Goal: Task Accomplishment & Management: Manage account settings

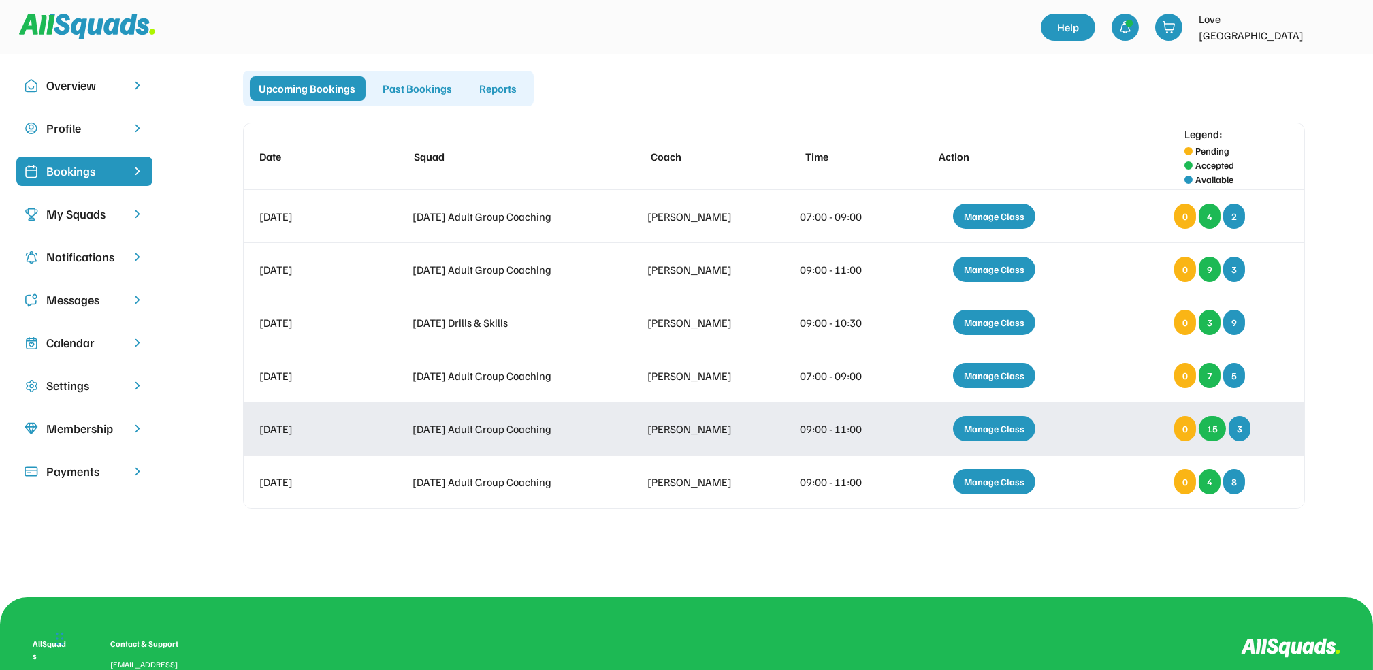
click at [1002, 431] on div "Manage Class" at bounding box center [994, 428] width 82 height 25
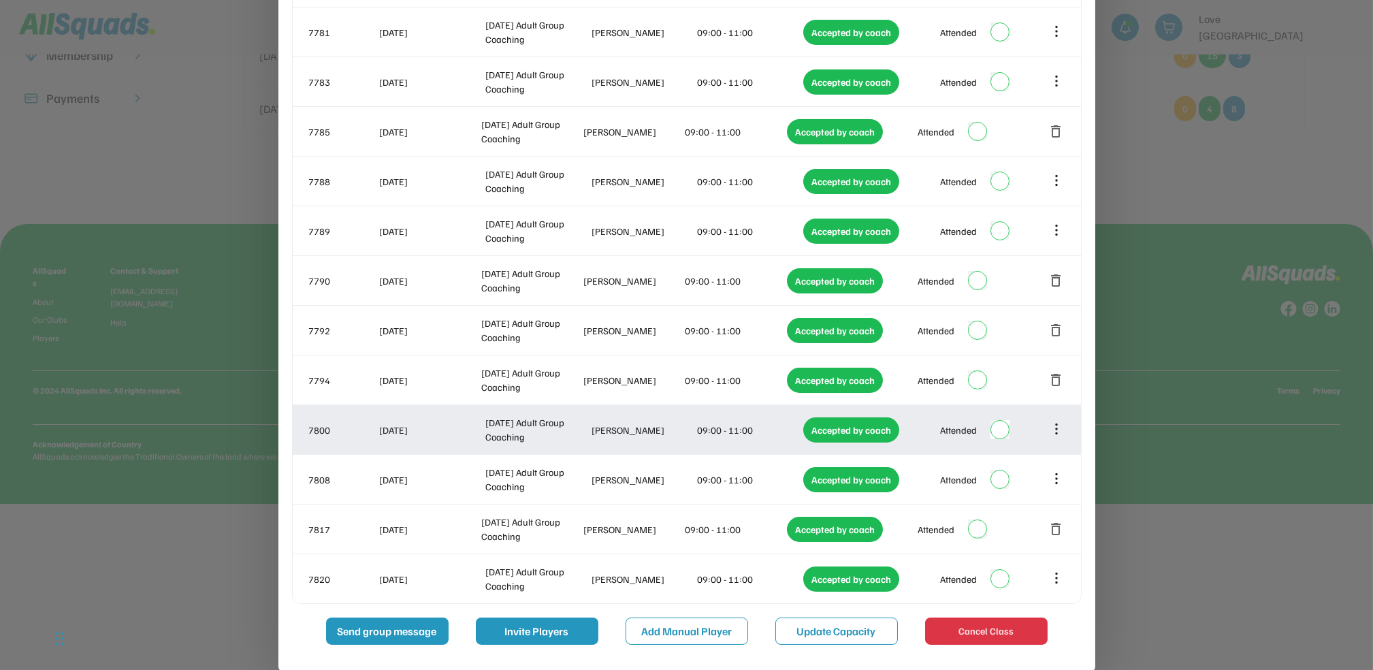
scroll to position [375, 0]
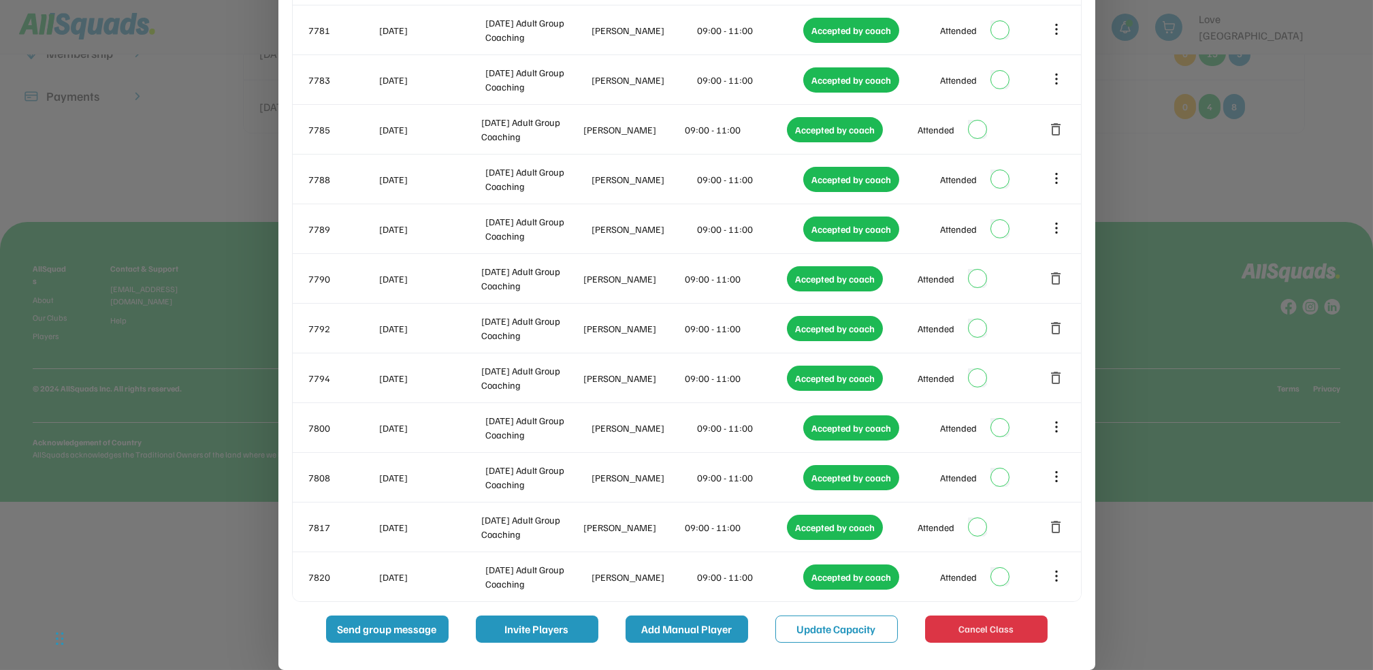
click at [701, 632] on button "Add Manual Player" at bounding box center [686, 628] width 122 height 27
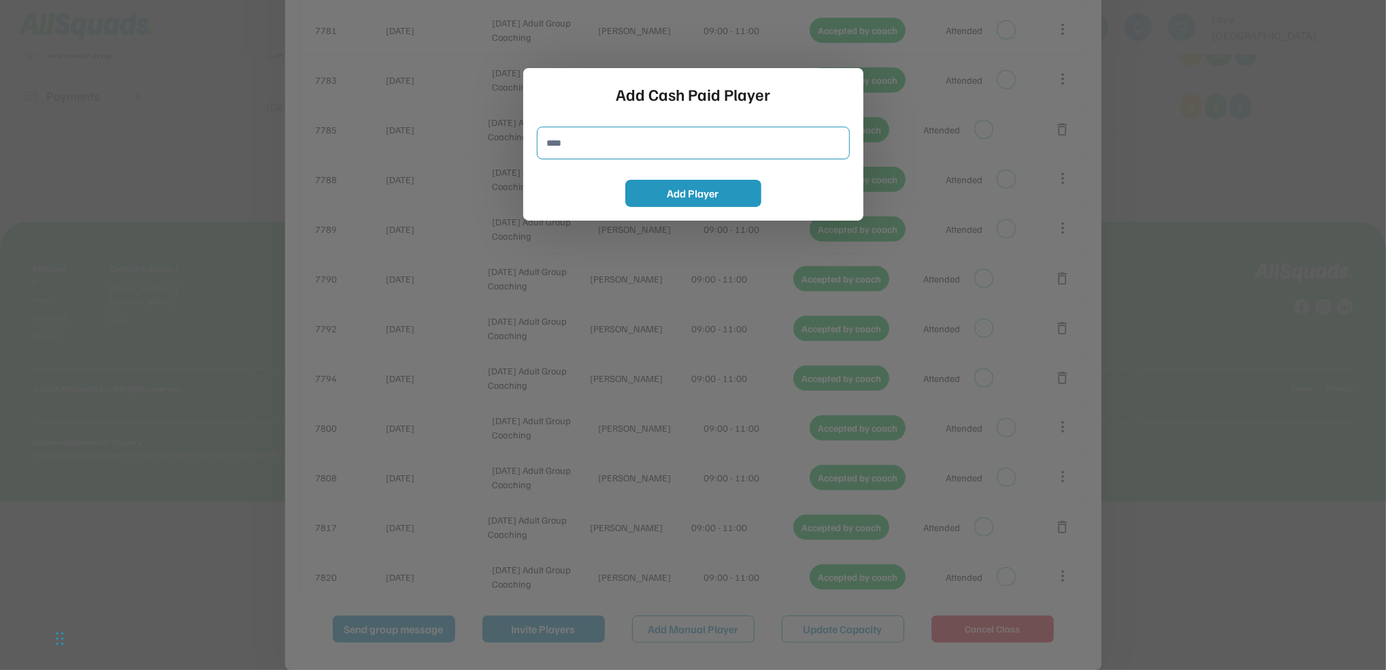
click at [572, 145] on input "input" at bounding box center [693, 143] width 313 height 33
type input "**********"
click at [713, 189] on button "Add Player" at bounding box center [693, 193] width 136 height 27
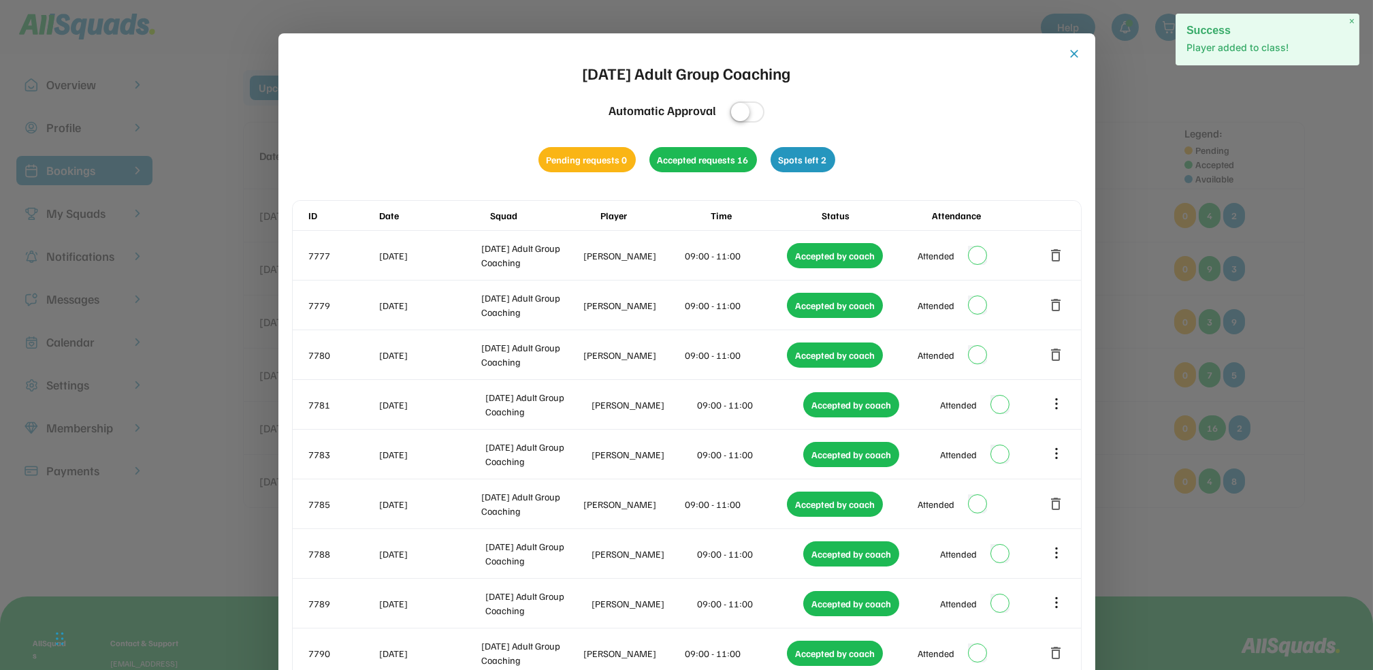
scroll to position [0, 0]
click at [1083, 54] on div "close [DATE] Adult Group Coaching Automatic Approval Pending requests 0 Accepte…" at bounding box center [686, 564] width 817 height 1060
click at [1076, 54] on button "close" at bounding box center [1075, 55] width 14 height 14
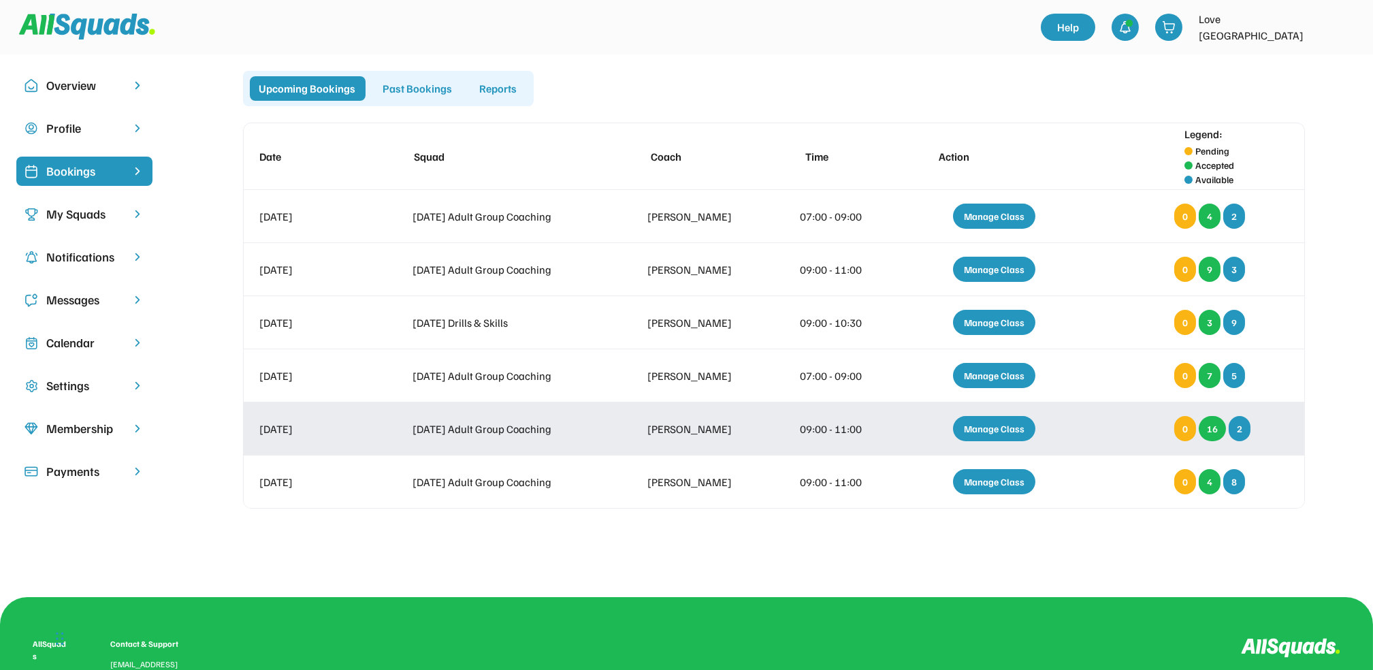
click at [987, 425] on div "Manage Class" at bounding box center [994, 428] width 82 height 25
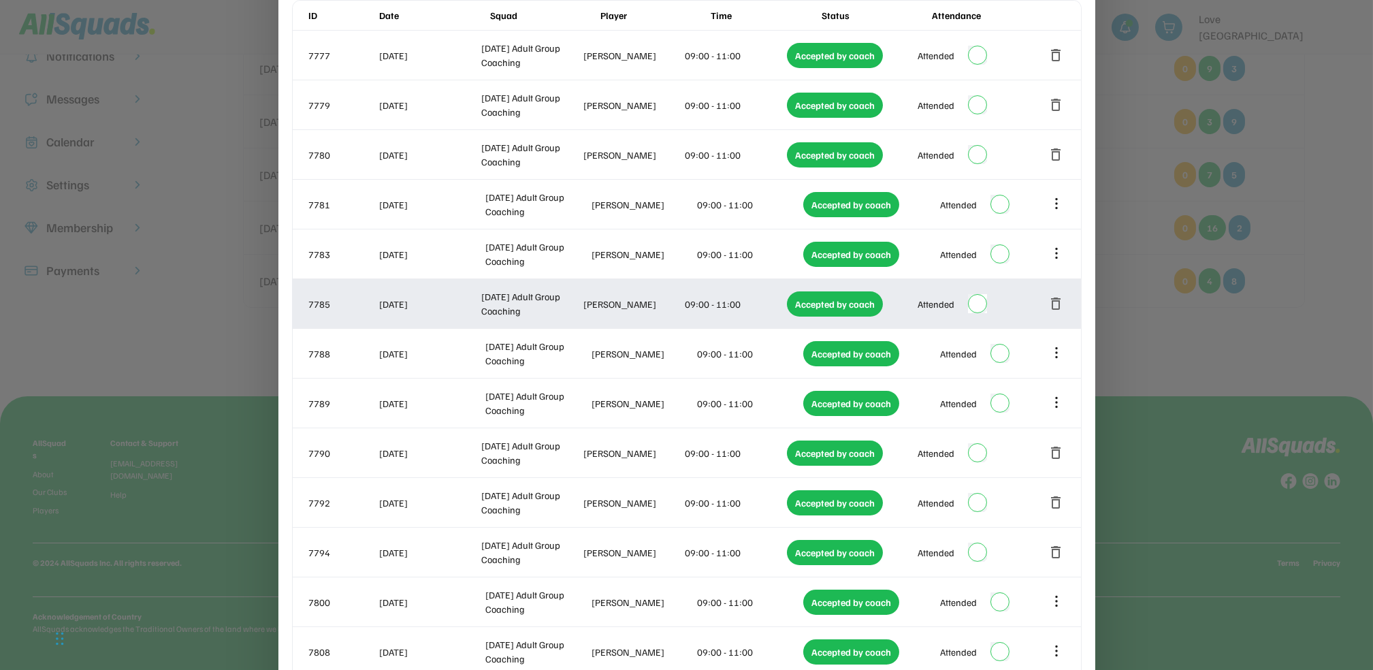
scroll to position [425, 0]
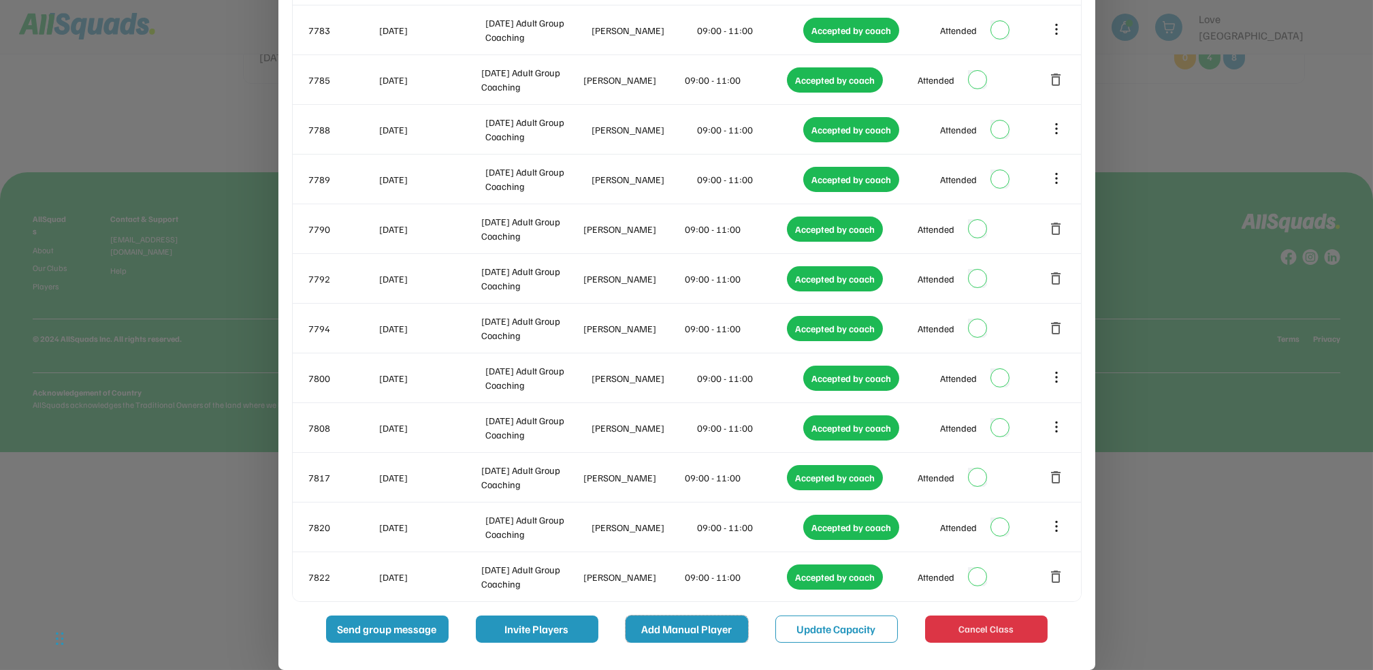
click at [704, 639] on button "Add Manual Player" at bounding box center [686, 628] width 122 height 27
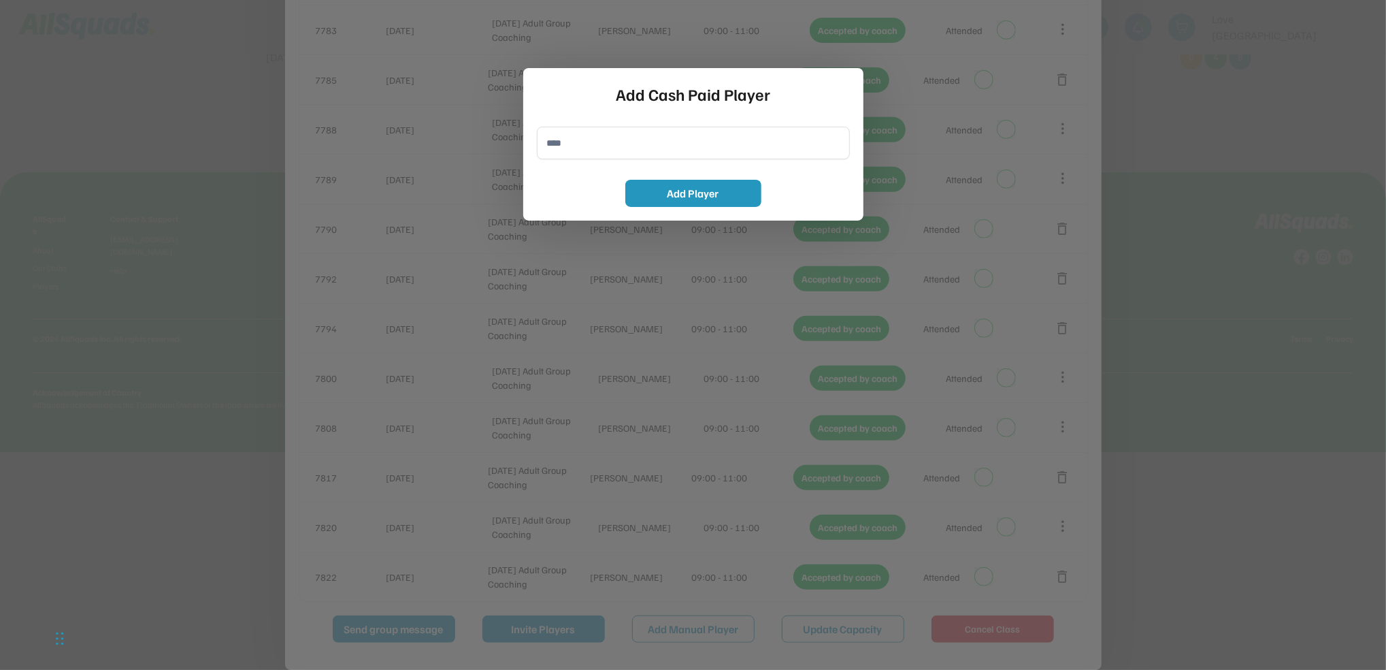
click at [589, 150] on input "input" at bounding box center [693, 143] width 313 height 33
type input "**********"
click at [678, 191] on button "Add Player" at bounding box center [693, 193] width 136 height 27
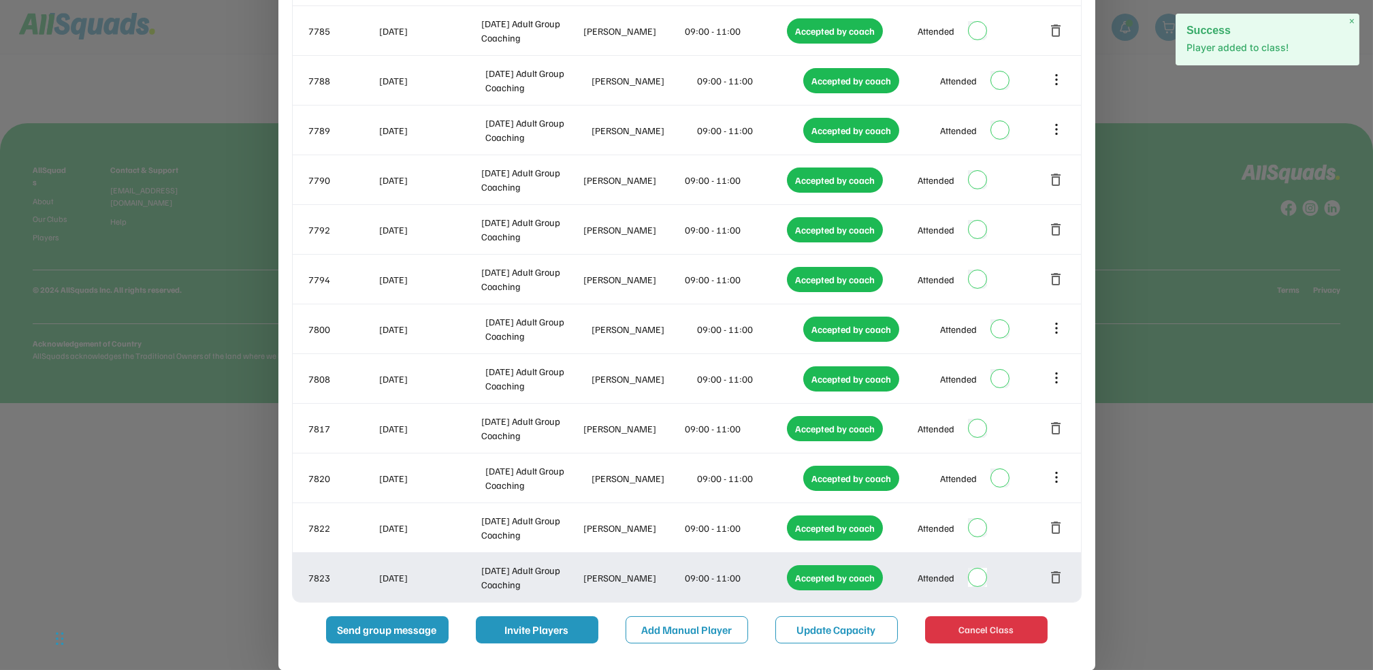
scroll to position [474, 0]
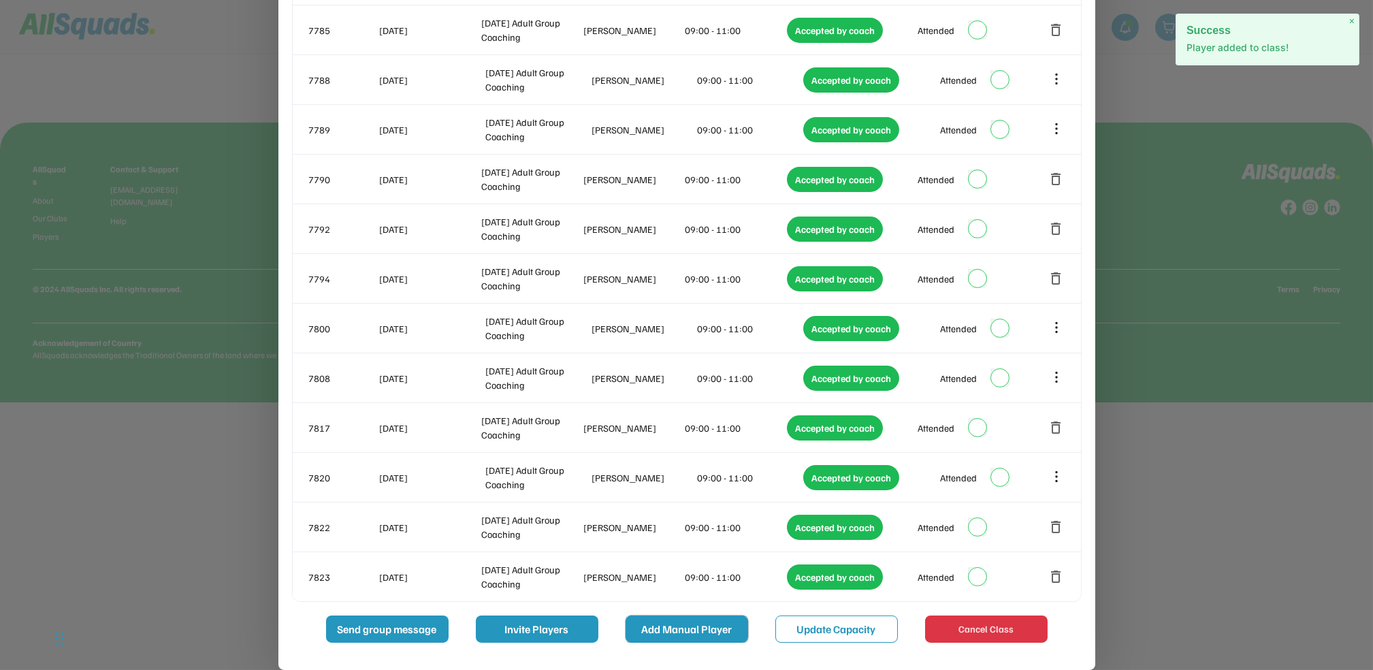
click at [709, 632] on button "Add Manual Player" at bounding box center [686, 628] width 122 height 27
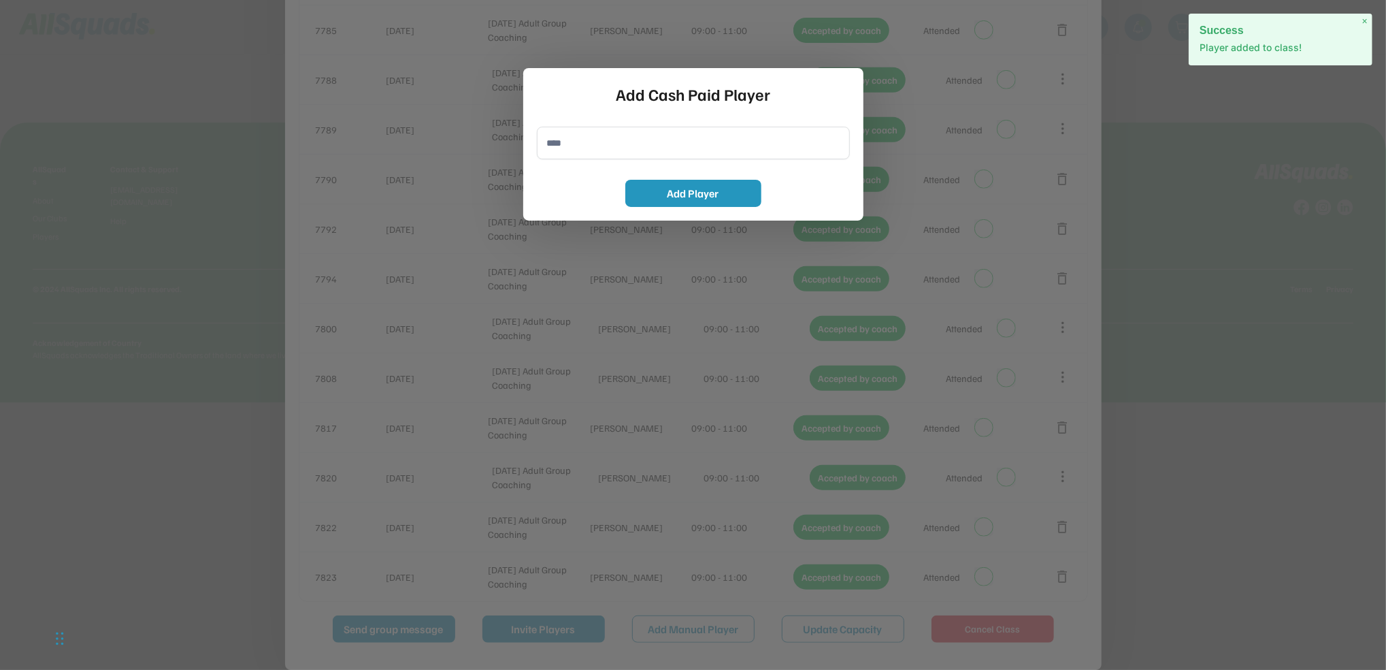
click at [627, 141] on input "input" at bounding box center [693, 143] width 313 height 33
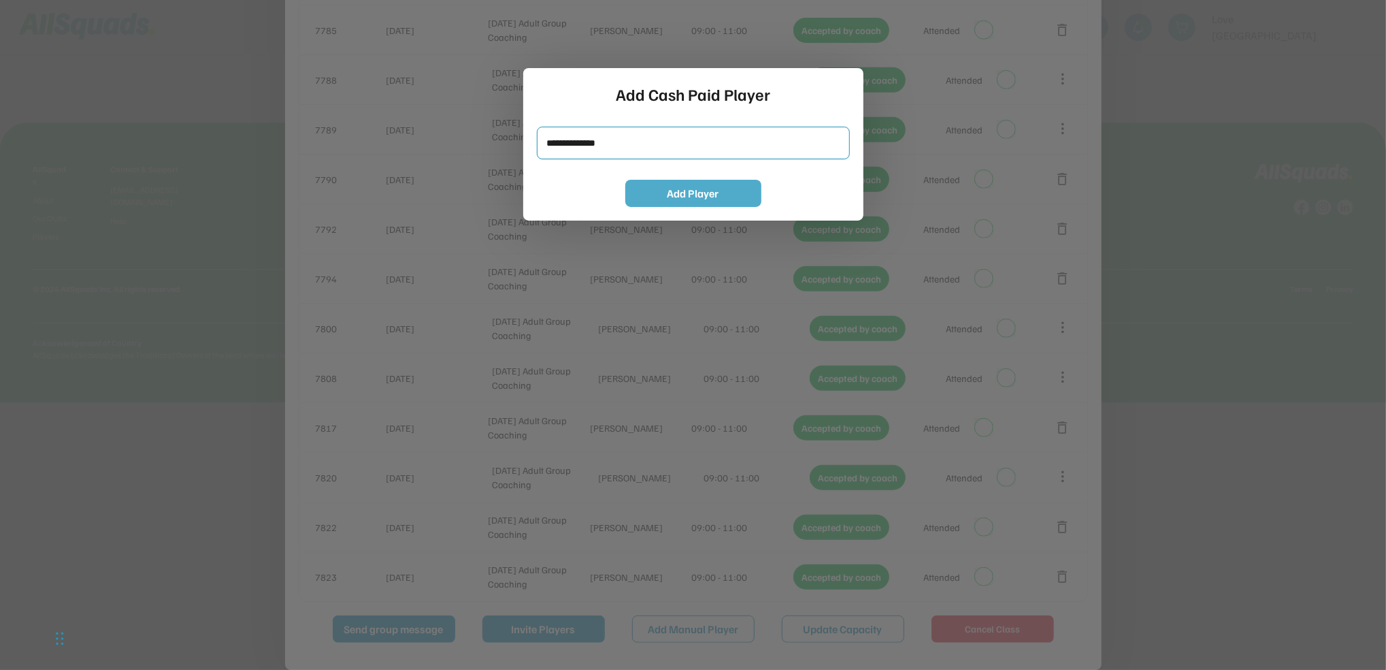
type input "**********"
click at [644, 193] on button "Add Player" at bounding box center [693, 193] width 136 height 27
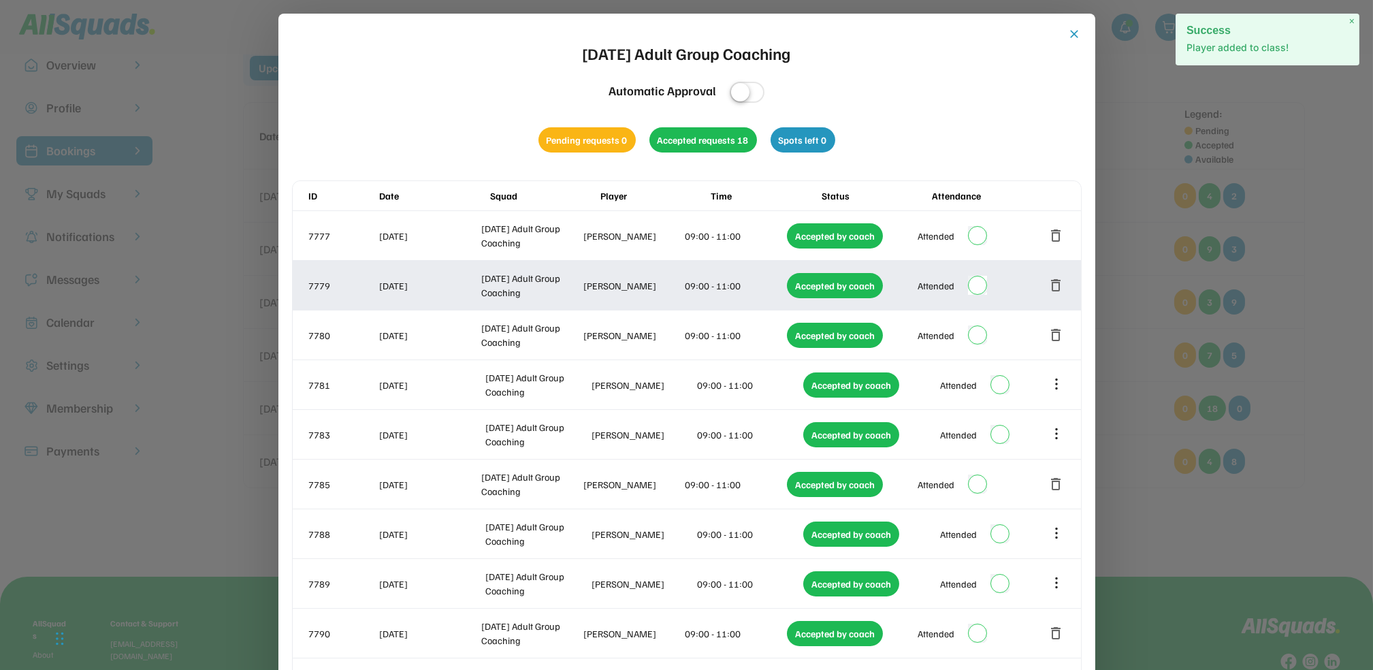
scroll to position [0, 0]
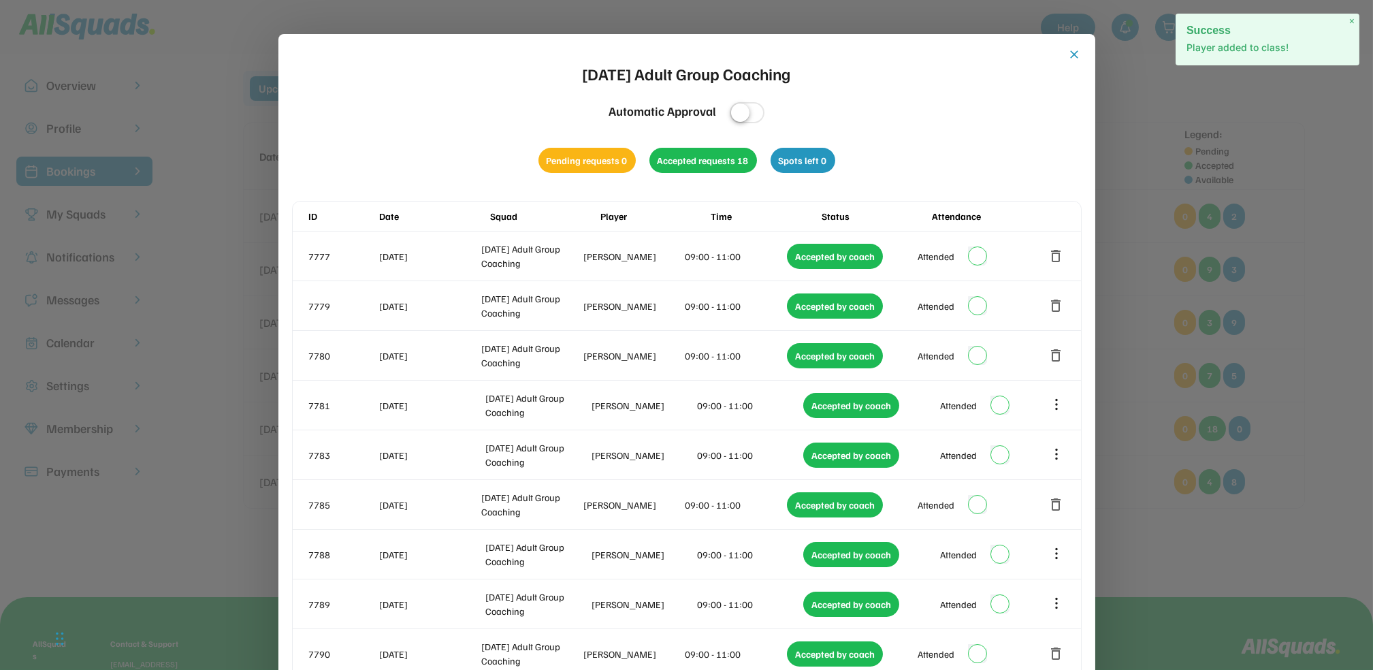
click at [1072, 58] on button "close" at bounding box center [1075, 55] width 14 height 14
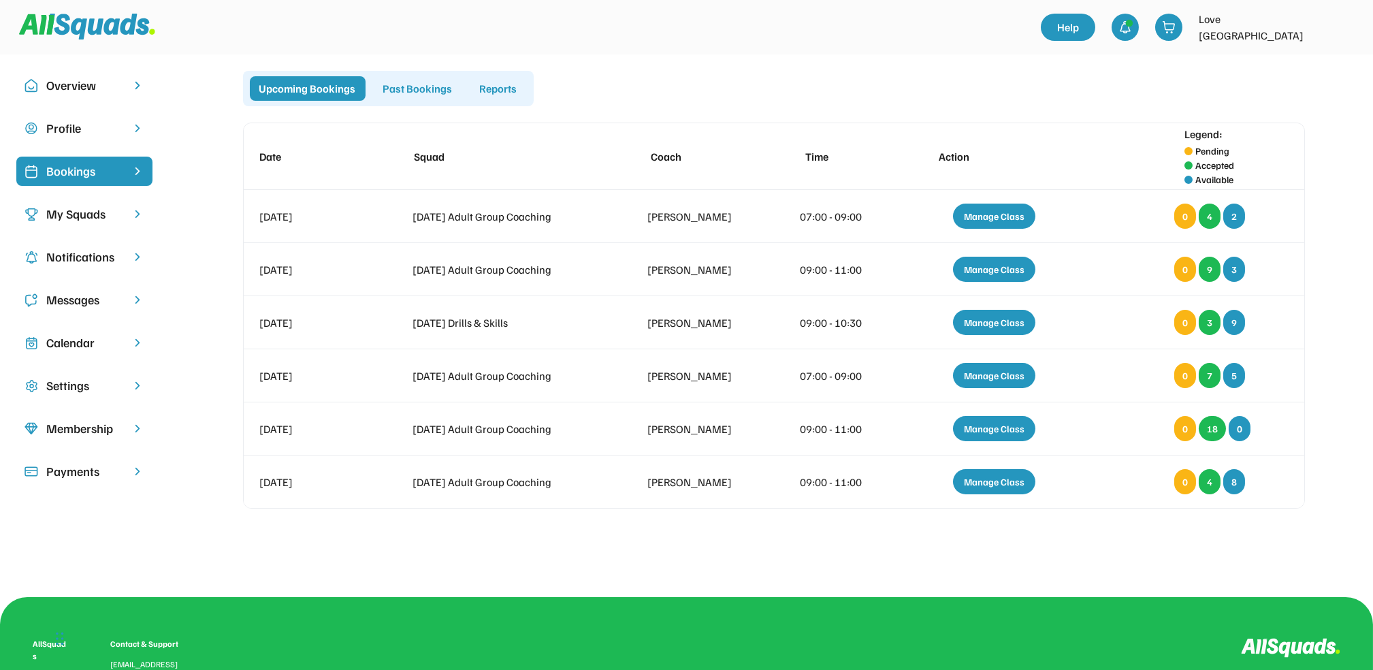
click at [71, 344] on div "Calendar" at bounding box center [84, 342] width 76 height 18
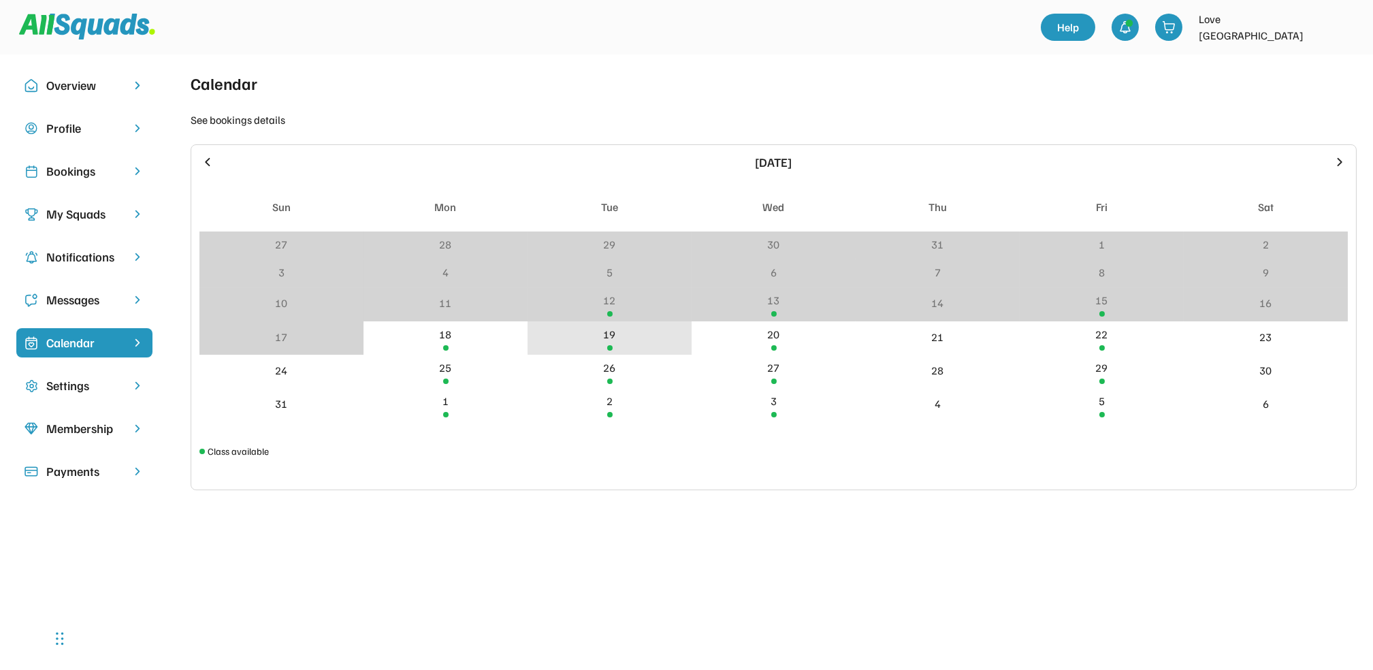
click at [614, 344] on div "19" at bounding box center [609, 337] width 164 height 33
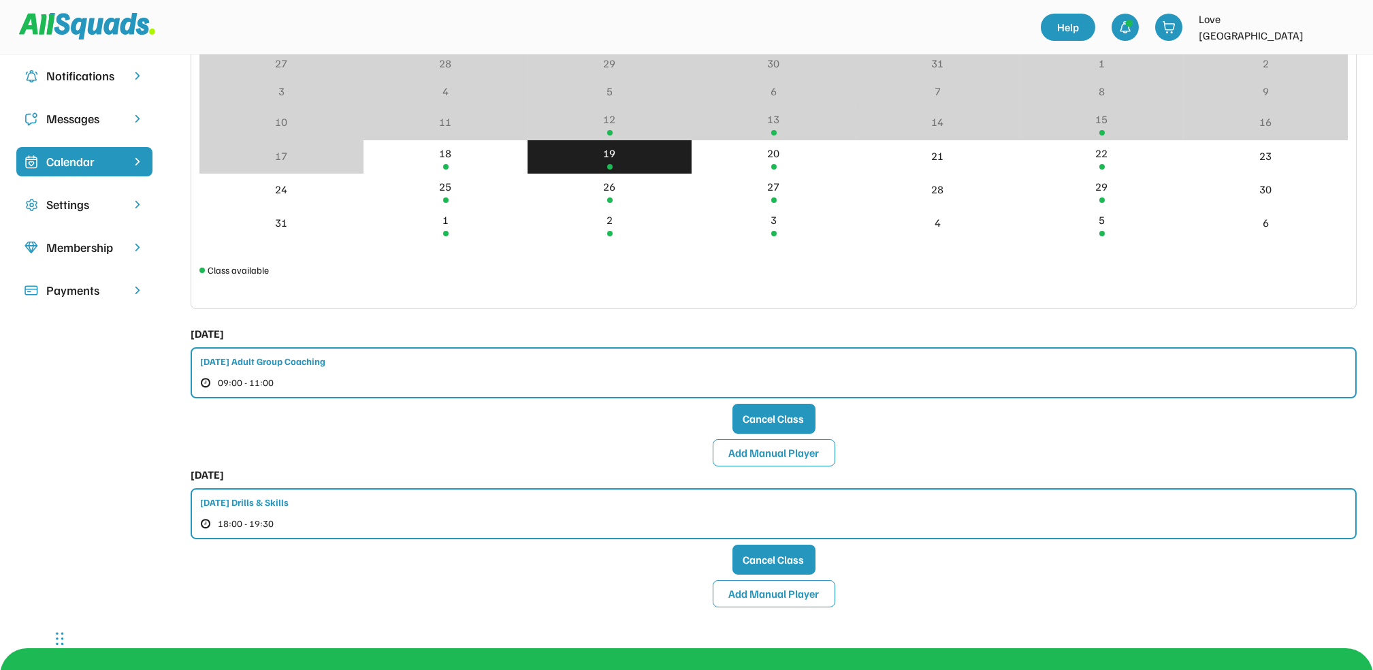
scroll to position [272, 0]
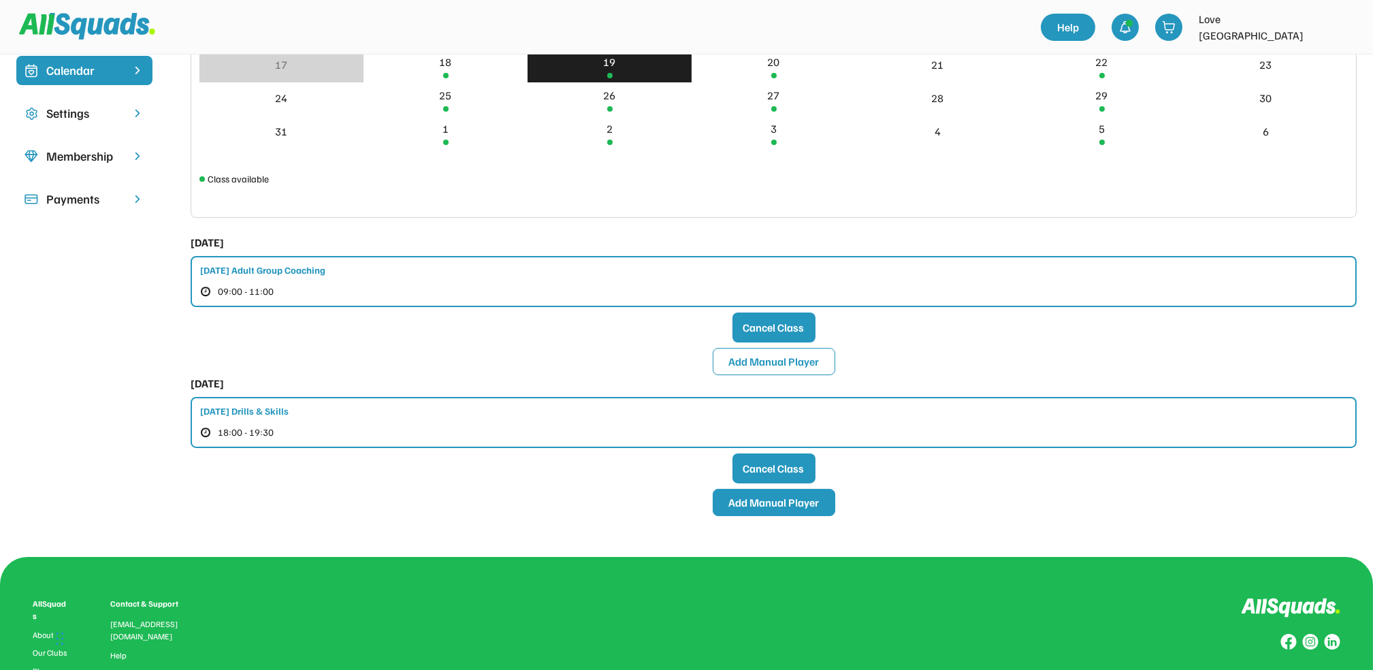
click at [757, 497] on button "Add Manual Player" at bounding box center [773, 502] width 122 height 27
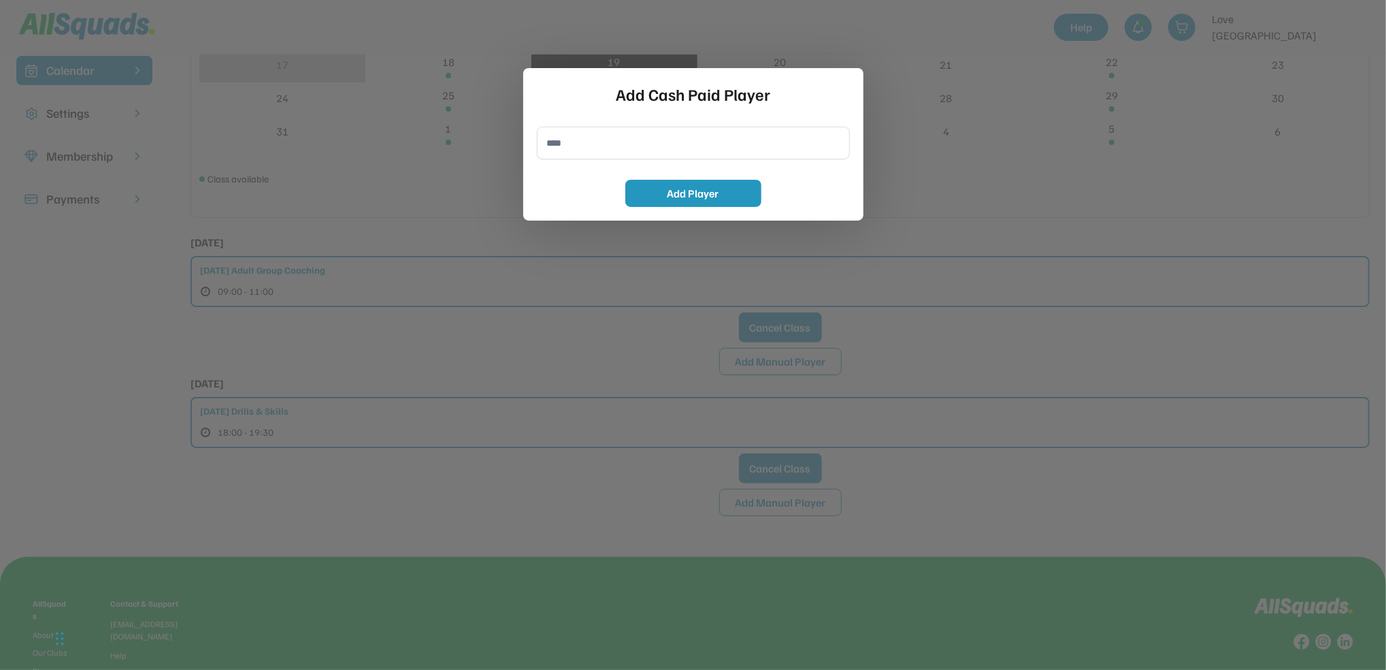
click at [562, 145] on input "input" at bounding box center [693, 143] width 313 height 33
type input "**********"
click at [684, 195] on button "Add Player" at bounding box center [693, 193] width 136 height 27
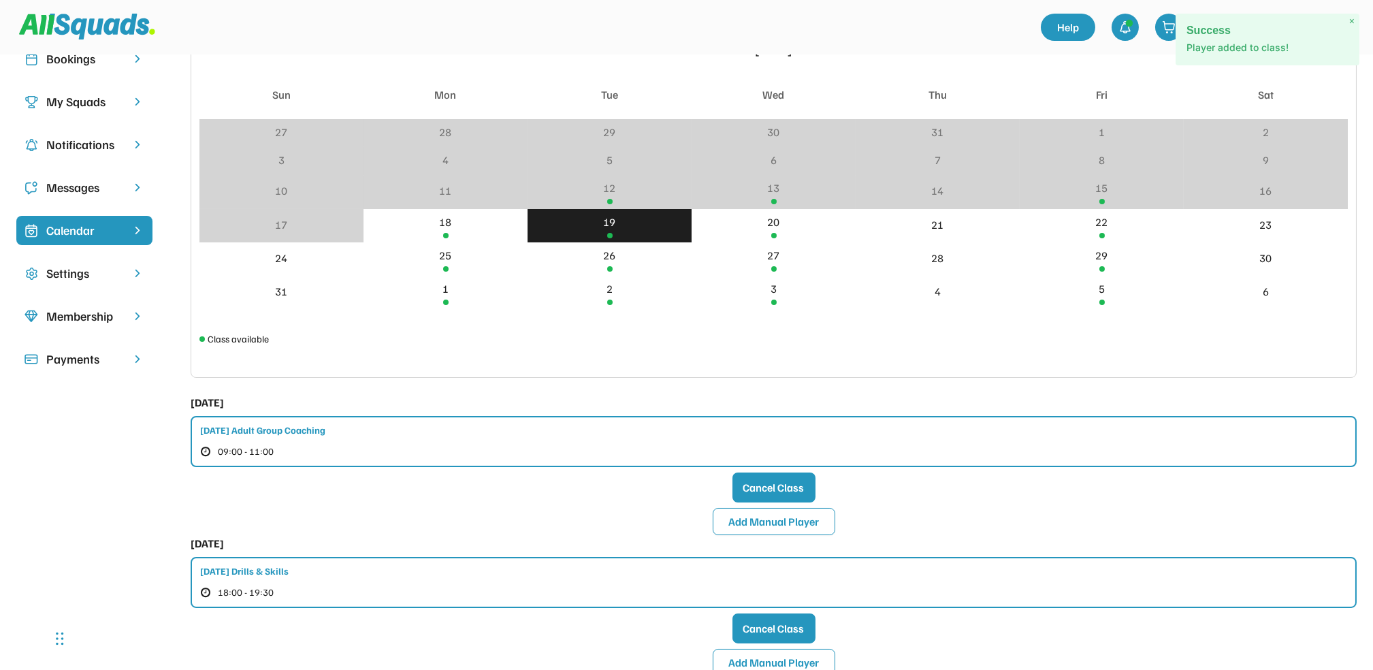
scroll to position [0, 0]
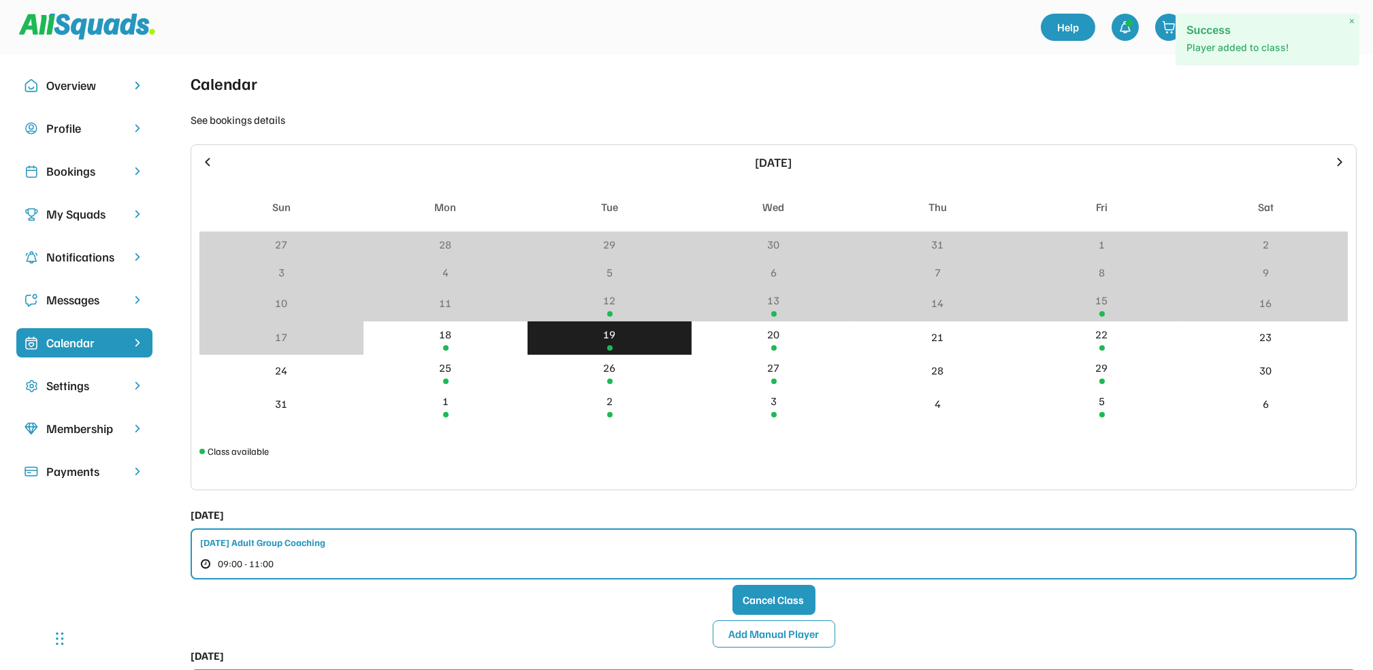
click at [81, 167] on div "Bookings" at bounding box center [84, 171] width 76 height 18
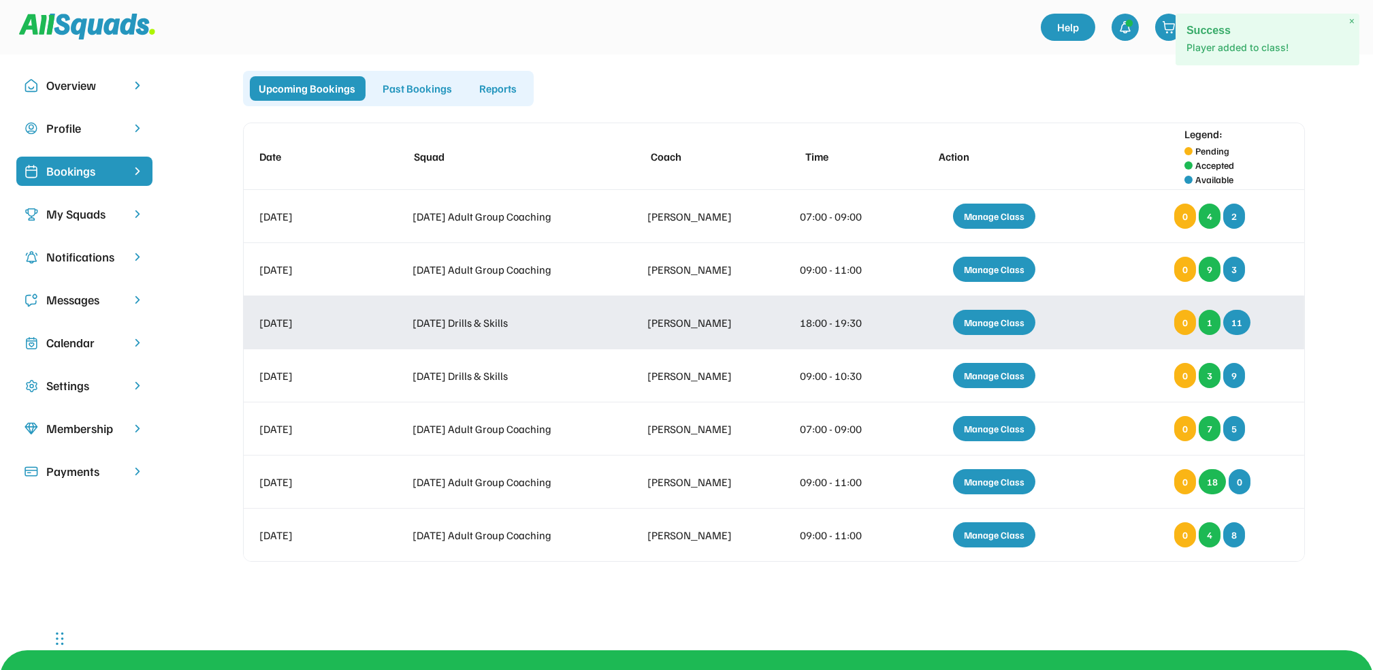
click at [1000, 324] on div "Manage Class" at bounding box center [994, 322] width 82 height 25
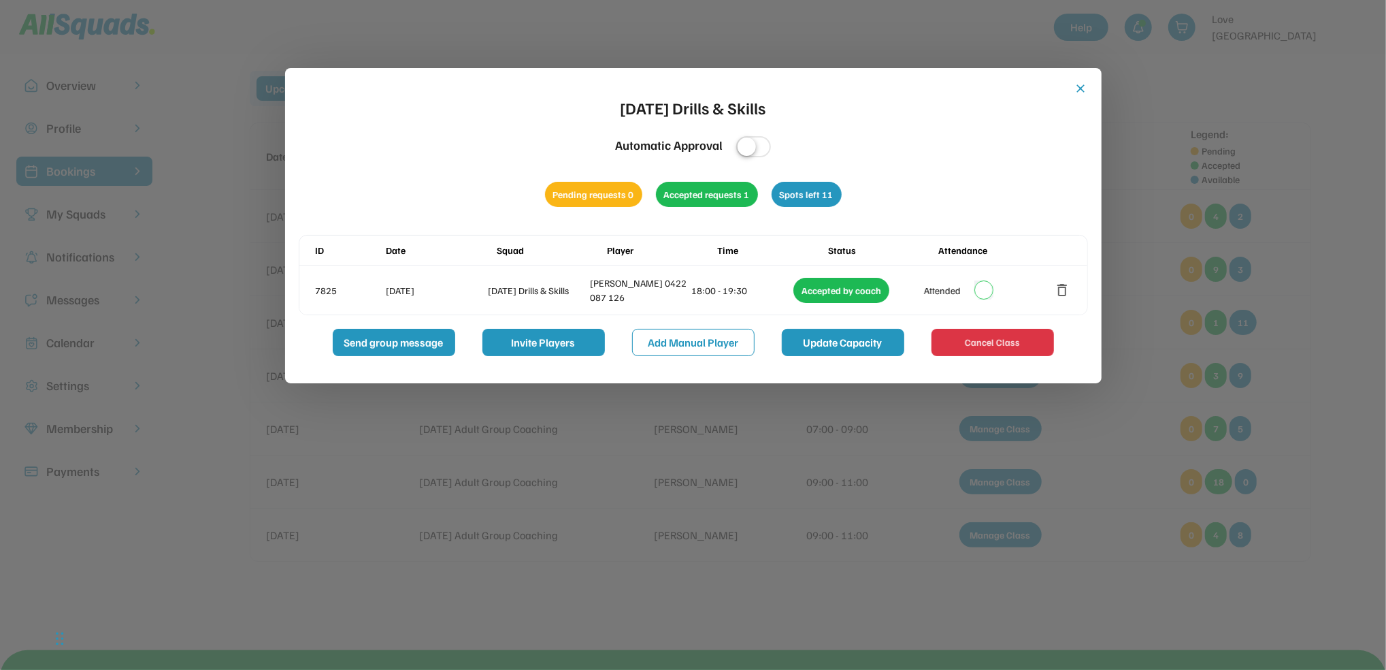
click at [825, 340] on button "Update Capacity" at bounding box center [843, 342] width 122 height 27
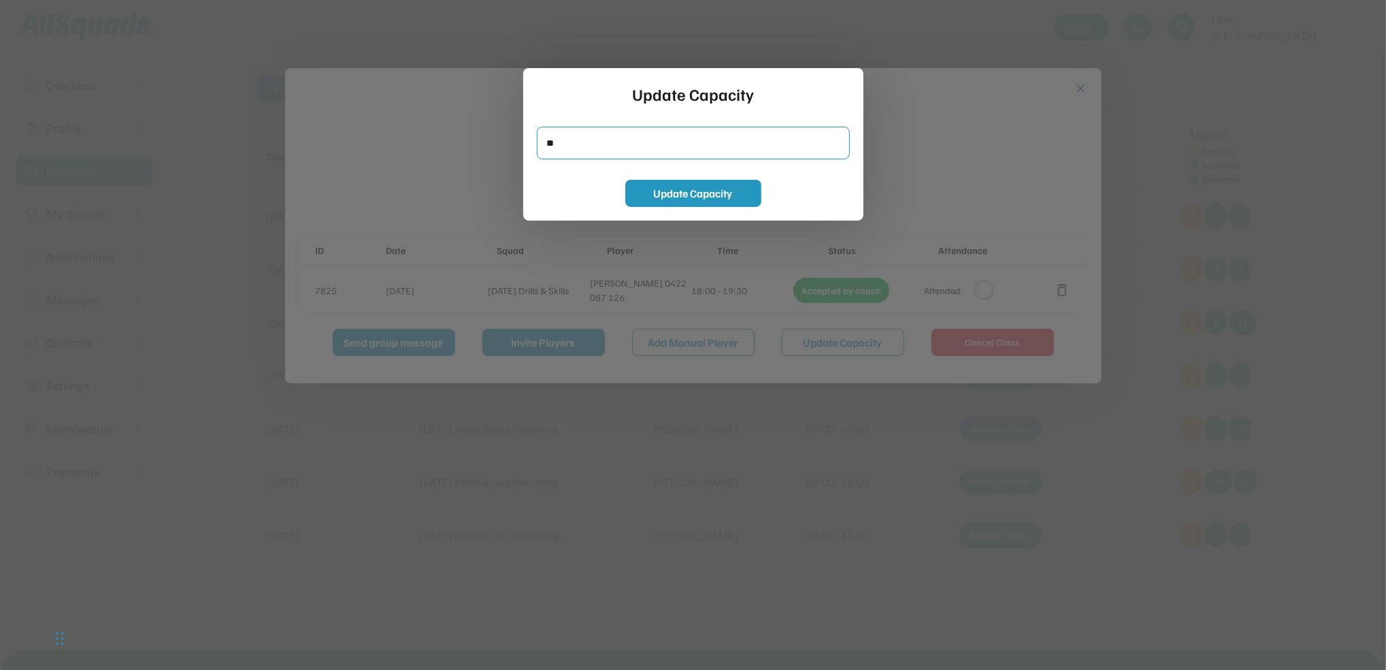
click at [591, 139] on input "input" at bounding box center [693, 143] width 313 height 33
type input "*"
click at [638, 196] on button "Update Capacity" at bounding box center [693, 193] width 136 height 27
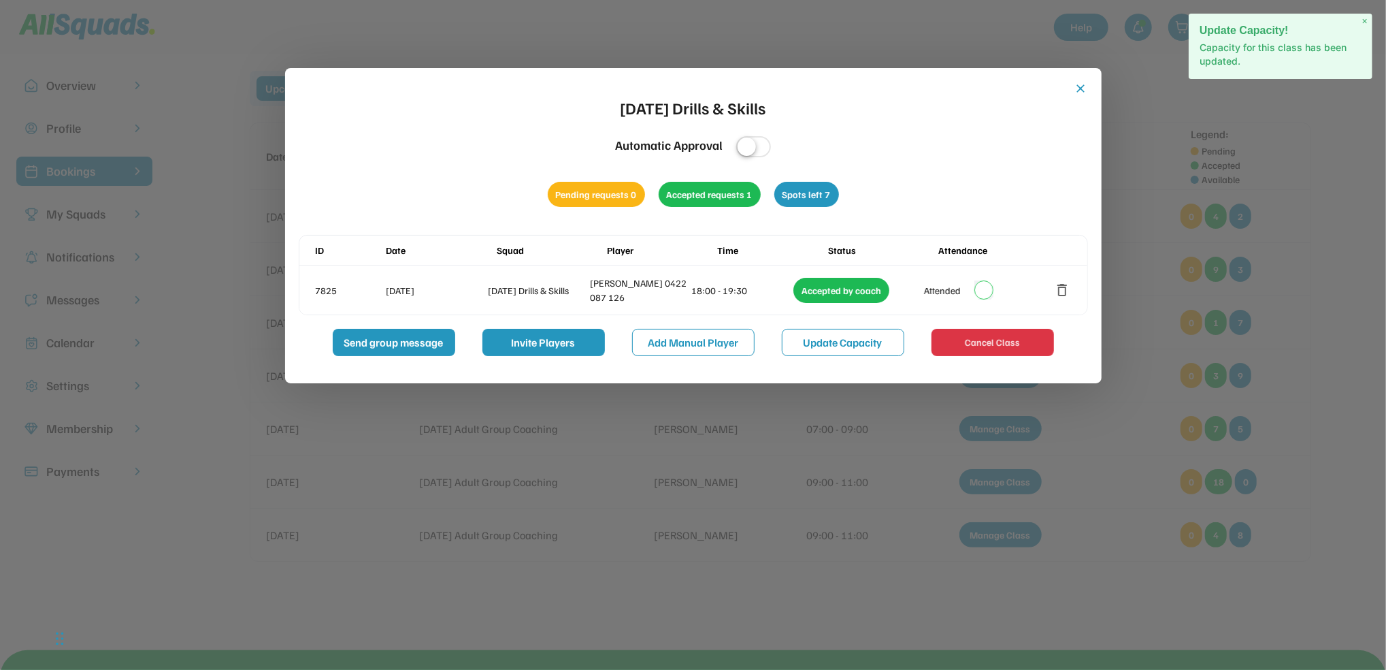
click at [1075, 86] on button "close" at bounding box center [1082, 89] width 14 height 14
